Goal: Information Seeking & Learning: Learn about a topic

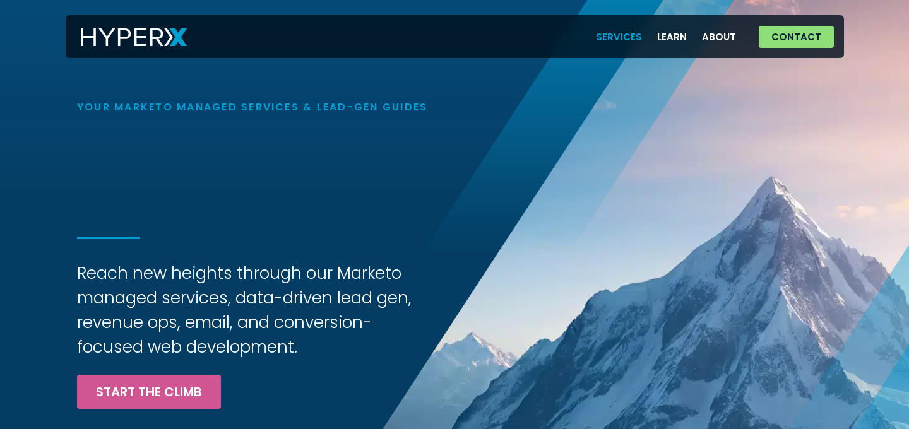
click at [631, 35] on link "Services" at bounding box center [618, 37] width 61 height 26
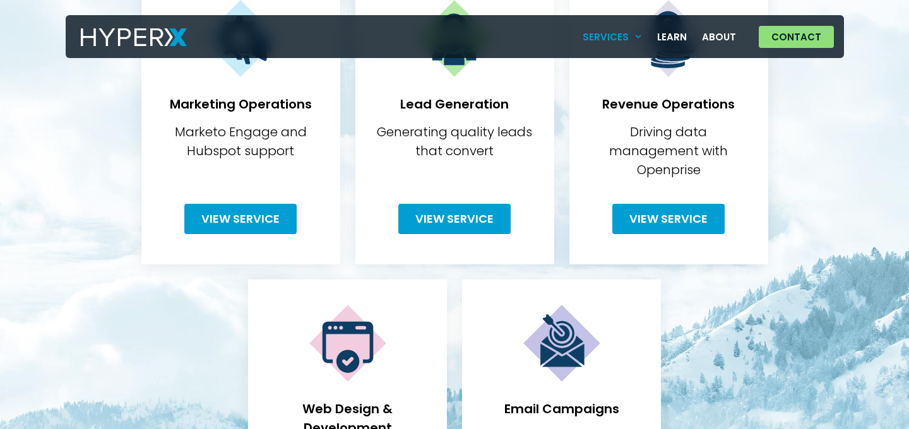
scroll to position [331, 0]
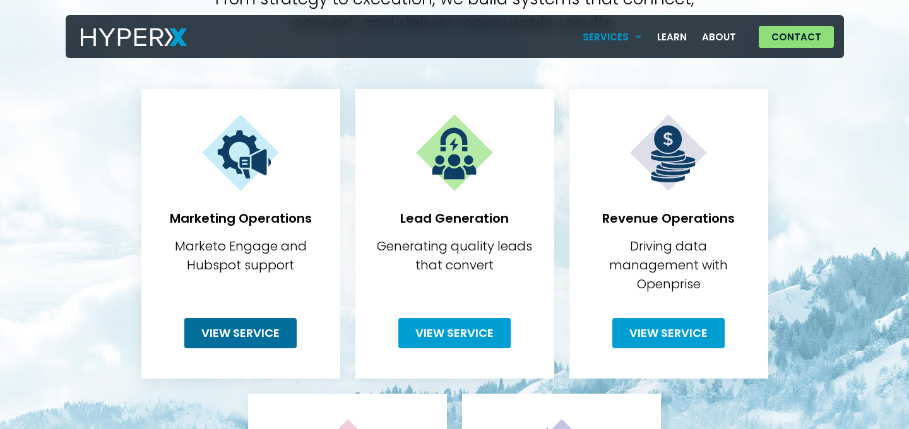
click at [246, 328] on span "View Service" at bounding box center [240, 333] width 78 height 11
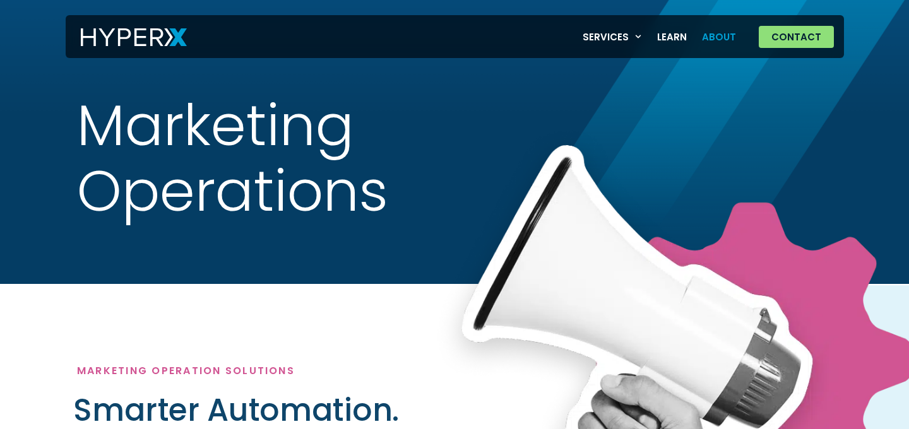
click at [730, 38] on link "About" at bounding box center [718, 37] width 49 height 26
